Goal: Task Accomplishment & Management: Manage account settings

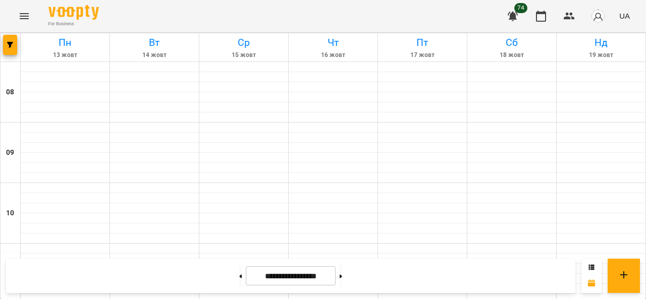
scroll to position [454, 0]
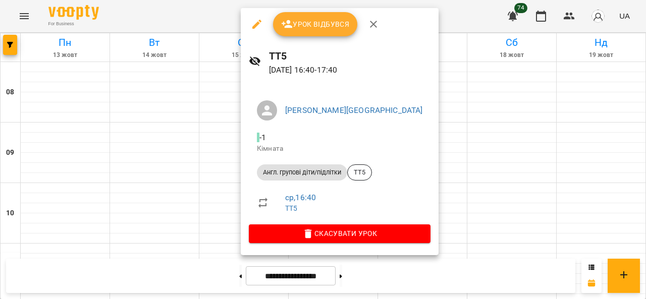
click at [314, 29] on span "Урок відбувся" at bounding box center [315, 24] width 69 height 12
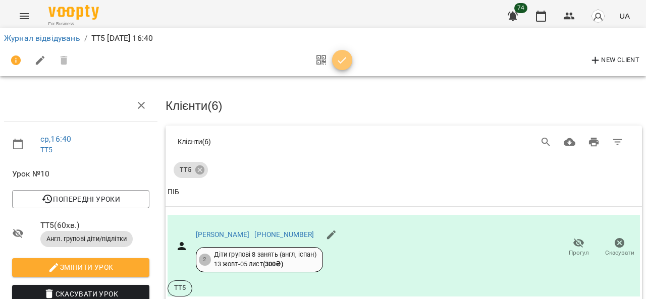
click at [344, 61] on icon "button" at bounding box center [342, 61] width 12 height 12
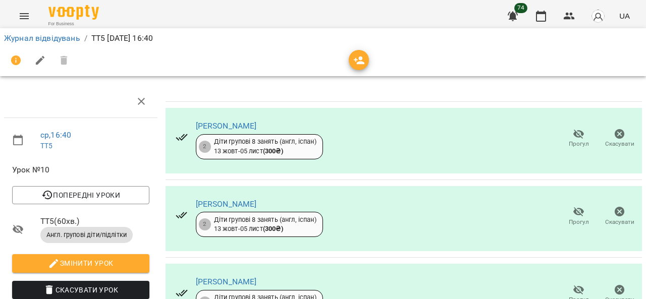
scroll to position [289, 0]
click at [48, 43] on li "Журнал відвідувань" at bounding box center [42, 38] width 76 height 12
click at [49, 36] on link "Журнал відвідувань" at bounding box center [42, 38] width 76 height 10
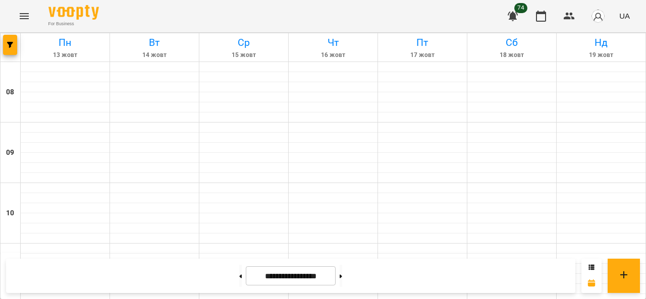
scroll to position [505, 0]
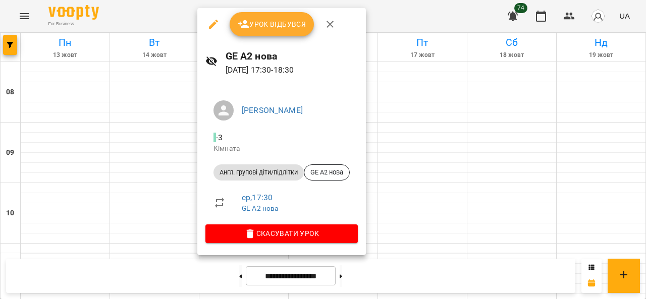
click at [267, 24] on span "Урок відбувся" at bounding box center [272, 24] width 69 height 12
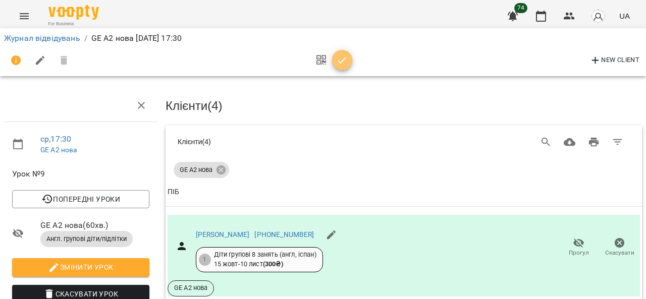
click at [344, 59] on icon "button" at bounding box center [342, 60] width 9 height 7
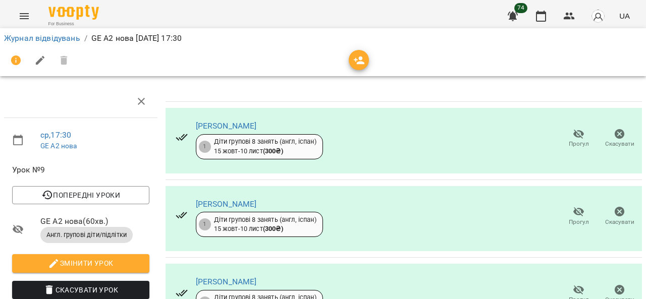
scroll to position [208, 0]
click at [28, 43] on li "Журнал відвідувань" at bounding box center [42, 38] width 76 height 12
click at [30, 41] on link "Журнал відвідувань" at bounding box center [42, 38] width 76 height 10
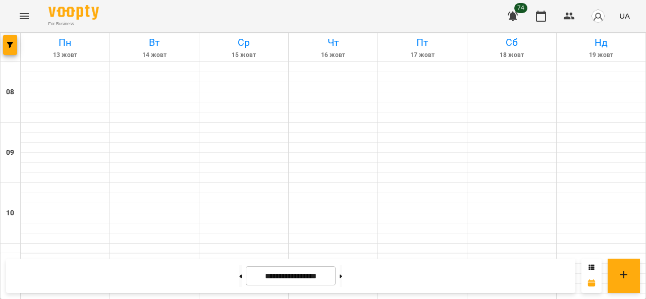
scroll to position [505, 0]
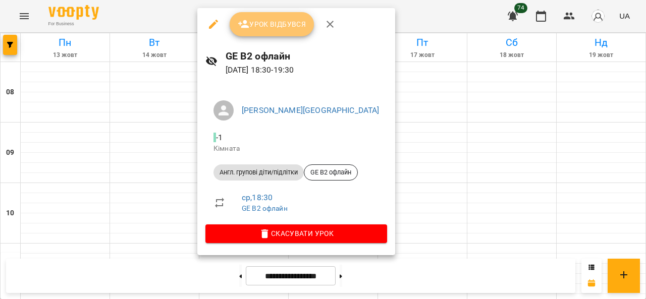
click at [268, 22] on span "Урок відбувся" at bounding box center [272, 24] width 69 height 12
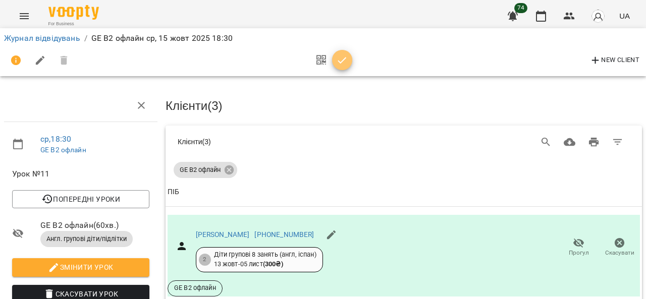
click at [342, 61] on icon "button" at bounding box center [342, 60] width 9 height 7
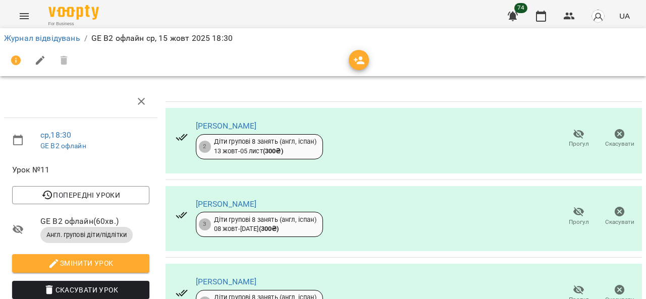
scroll to position [208, 0]
click at [26, 37] on link "Журнал відвідувань" at bounding box center [42, 38] width 76 height 10
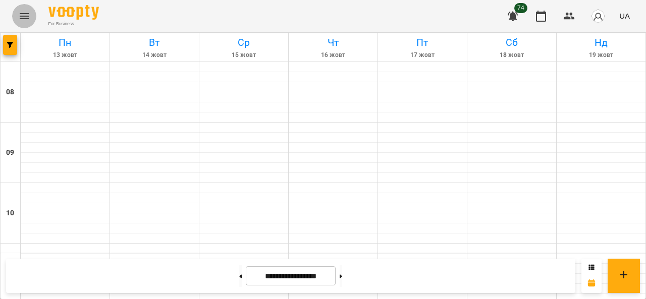
click at [31, 16] on button "Menu" at bounding box center [24, 16] width 24 height 24
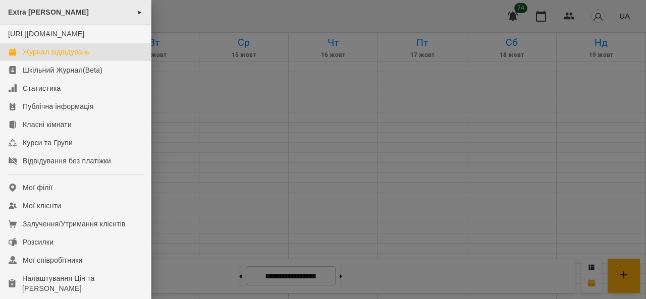
click at [137, 14] on span "►" at bounding box center [140, 12] width 6 height 8
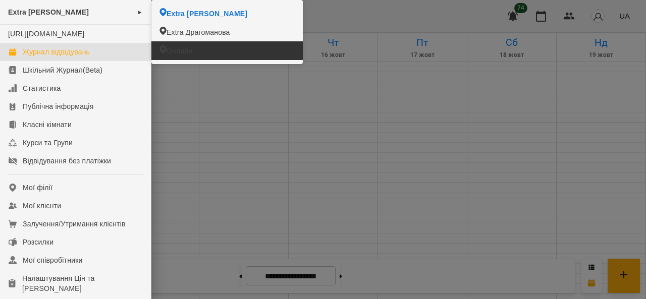
click at [191, 58] on li "Онлайн" at bounding box center [226, 50] width 151 height 19
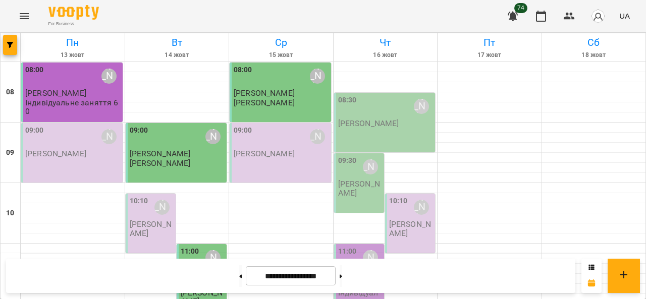
scroll to position [534, 0]
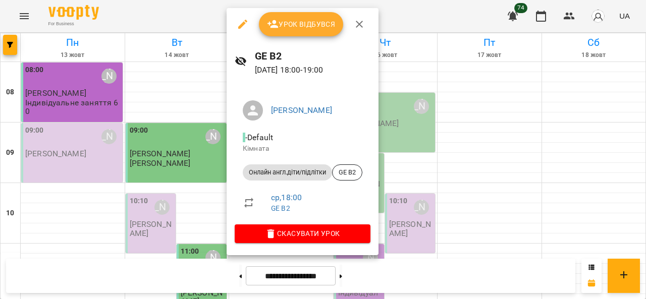
click at [309, 31] on button "Урок відбувся" at bounding box center [301, 24] width 85 height 24
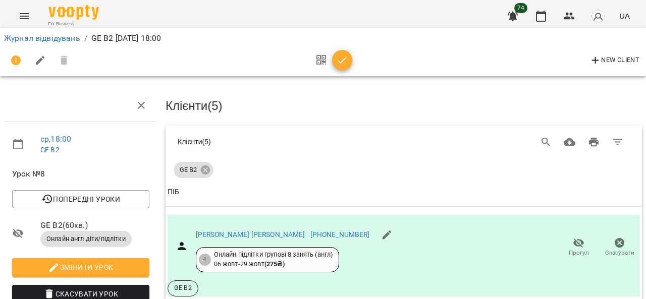
click at [339, 67] on button "button" at bounding box center [342, 60] width 20 height 20
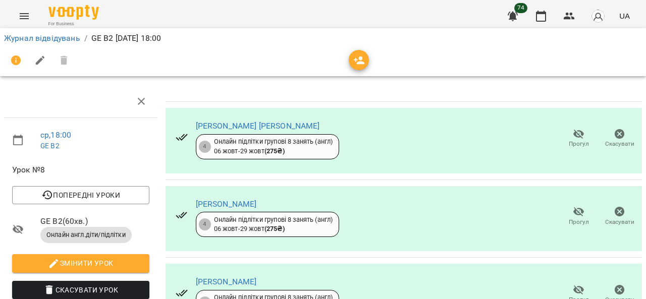
scroll to position [211, 0]
click at [52, 37] on link "Журнал відвідувань" at bounding box center [42, 38] width 76 height 10
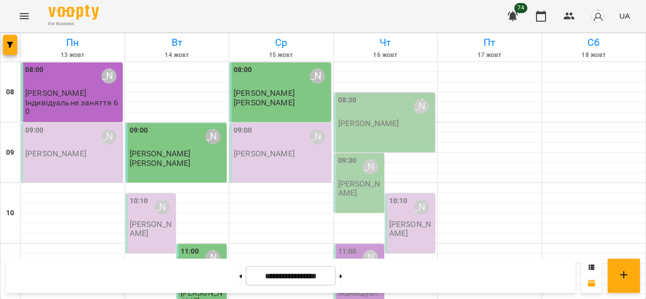
scroll to position [534, 0]
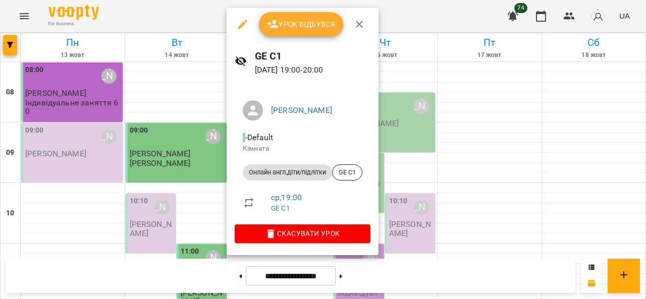
click at [313, 22] on span "Урок відбувся" at bounding box center [301, 24] width 69 height 12
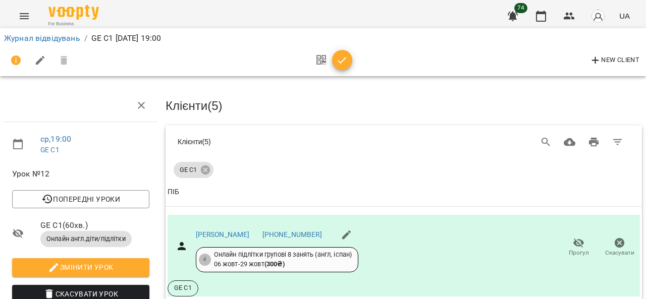
click at [341, 66] on icon "button" at bounding box center [342, 61] width 12 height 12
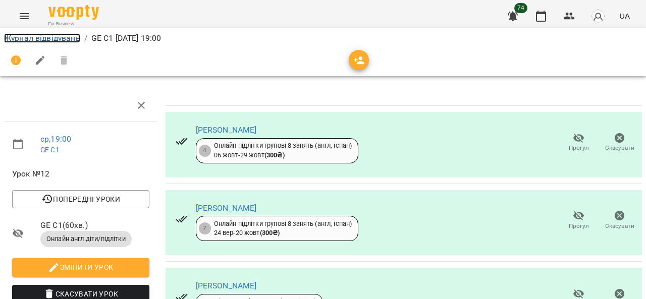
click at [59, 38] on link "Журнал відвідувань" at bounding box center [42, 38] width 76 height 10
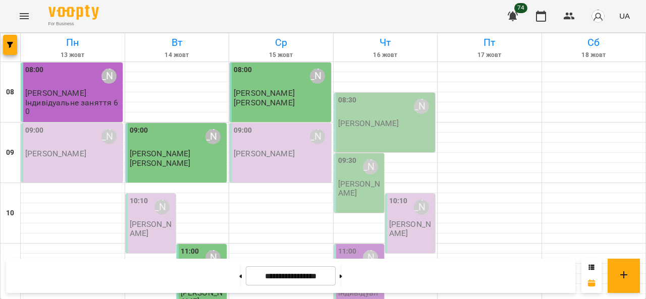
scroll to position [181, 0]
click at [23, 14] on icon "Menu" at bounding box center [24, 16] width 9 height 6
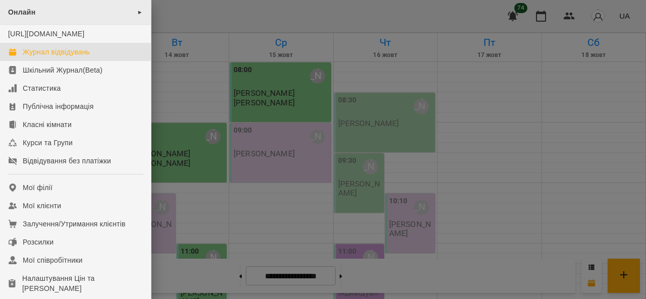
click at [132, 12] on div "Онлайн ►" at bounding box center [75, 12] width 151 height 25
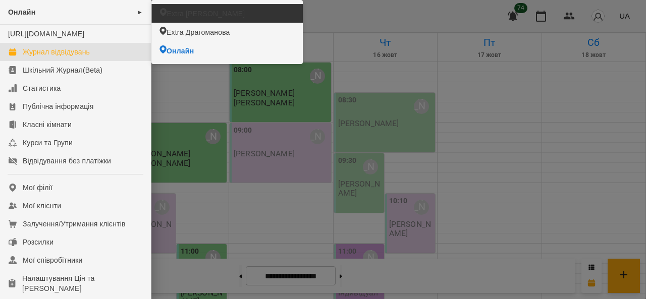
click at [170, 13] on span "Extra [PERSON_NAME]" at bounding box center [206, 14] width 78 height 10
